Goal: Navigation & Orientation: Find specific page/section

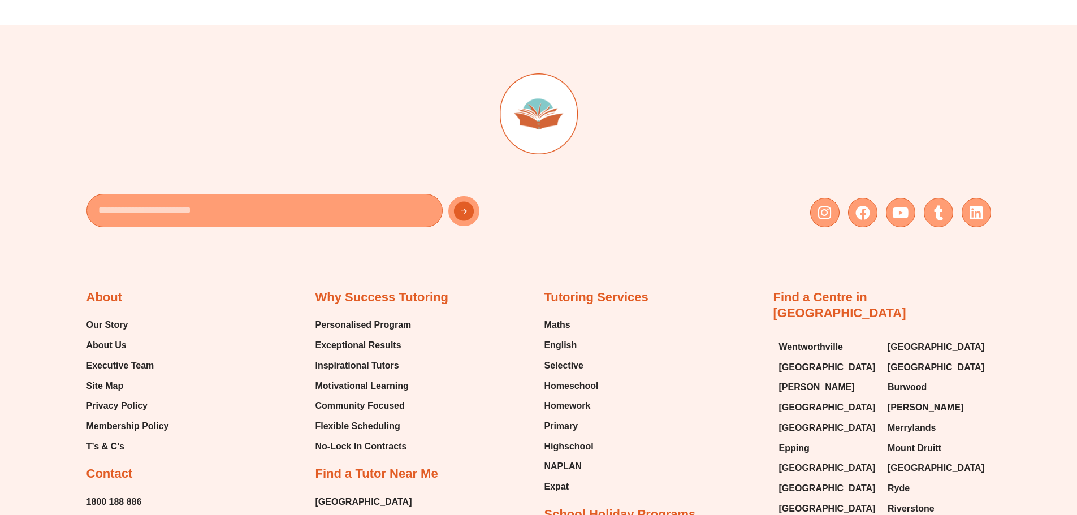
scroll to position [4740, 0]
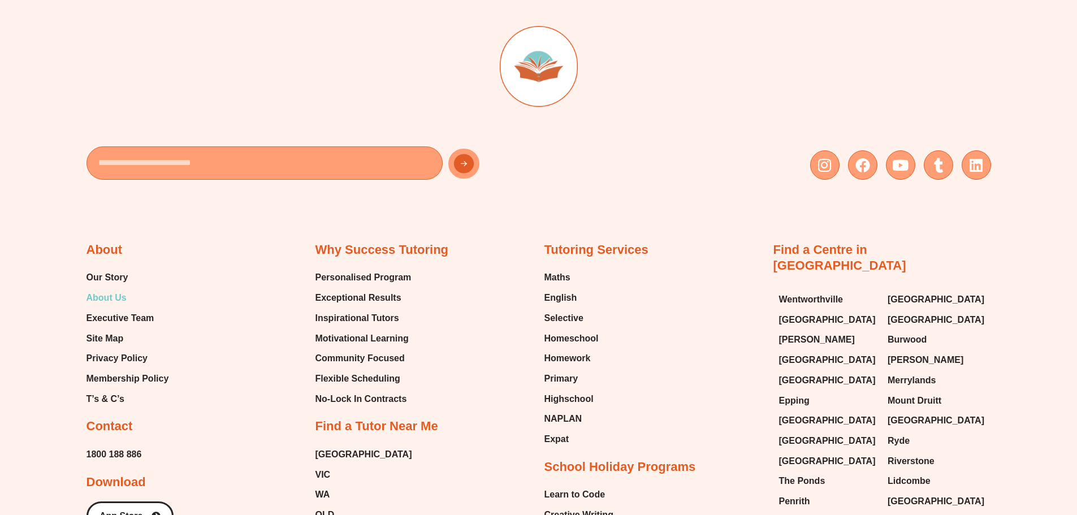
click at [109, 289] on span "About Us" at bounding box center [106, 297] width 40 height 17
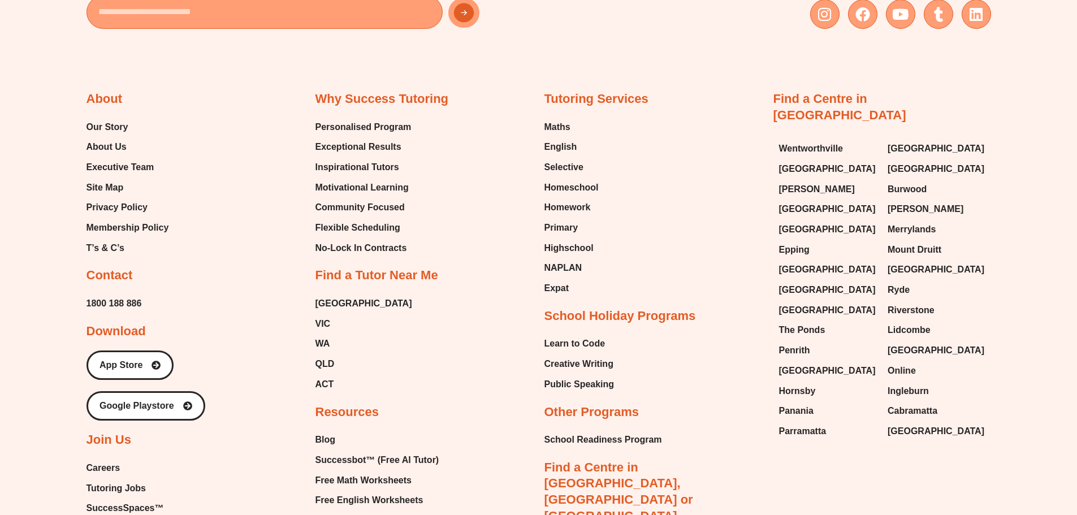
scroll to position [2600, 0]
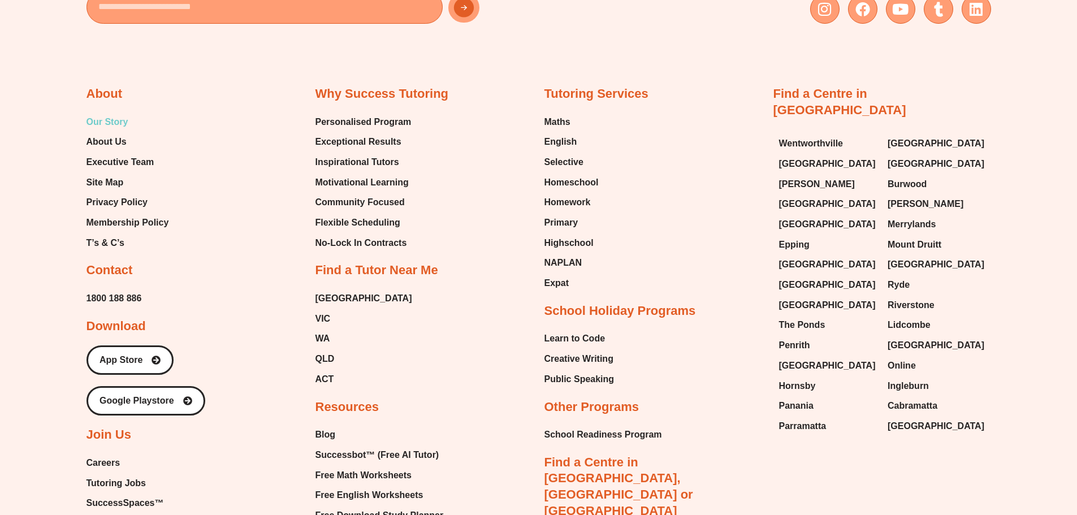
click at [107, 122] on span "Our Story" at bounding box center [107, 122] width 42 height 17
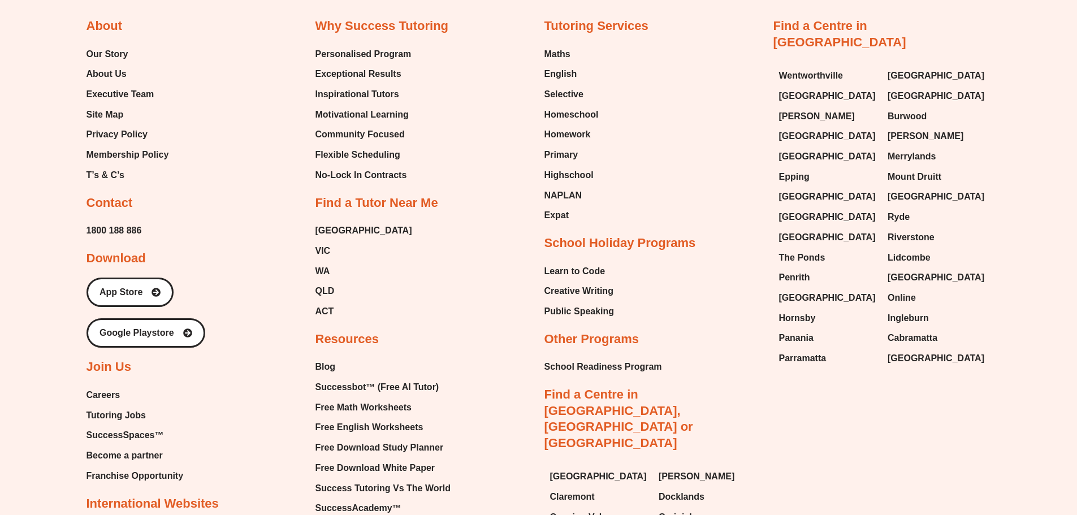
scroll to position [1616, 0]
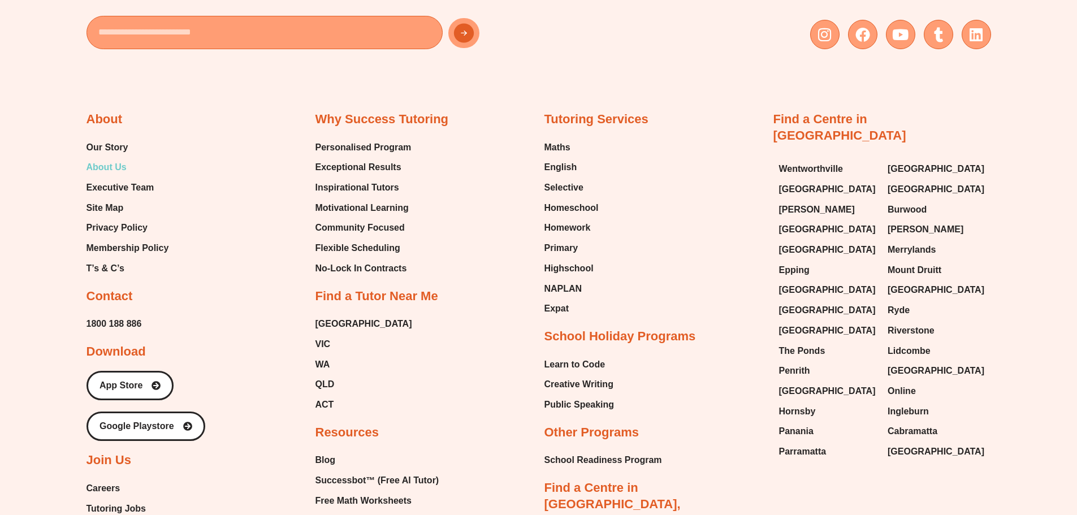
click at [104, 168] on span "About Us" at bounding box center [106, 167] width 40 height 17
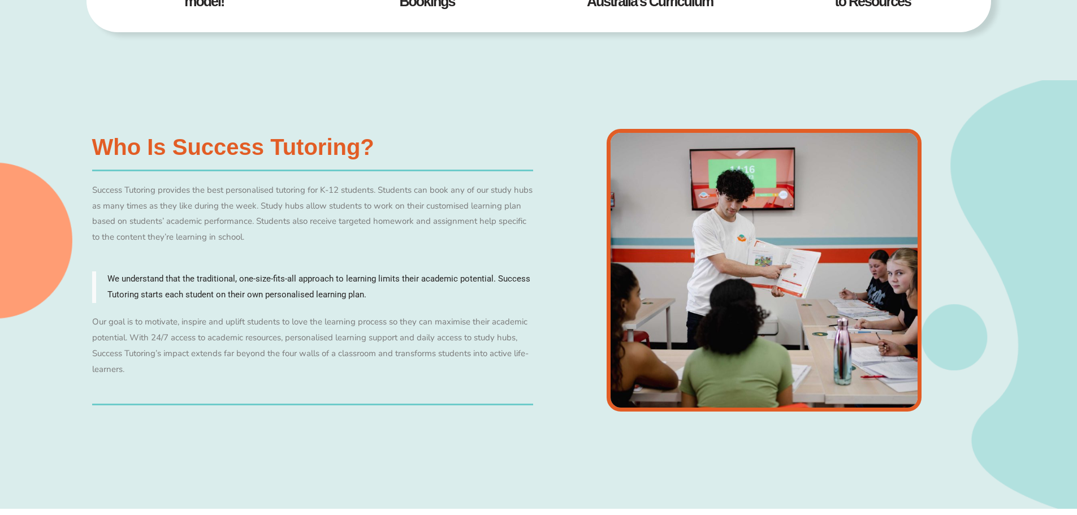
scroll to position [733, 0]
